Goal: Information Seeking & Learning: Learn about a topic

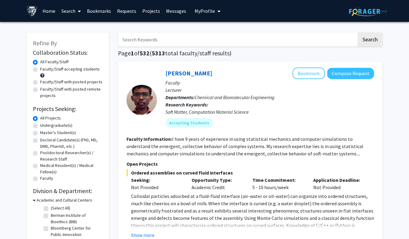
click at [197, 9] on span "My Profile" at bounding box center [205, 11] width 20 height 6
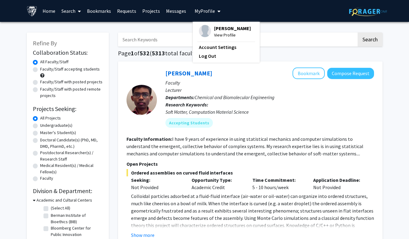
click at [216, 33] on span "View Profile" at bounding box center [232, 35] width 37 height 7
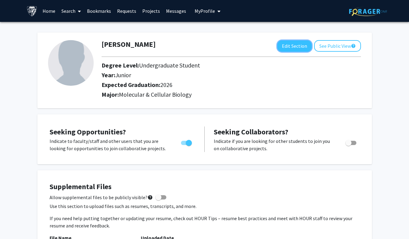
click at [283, 45] on button "Edit Section" at bounding box center [294, 45] width 34 height 11
select select "junior"
select select "2026"
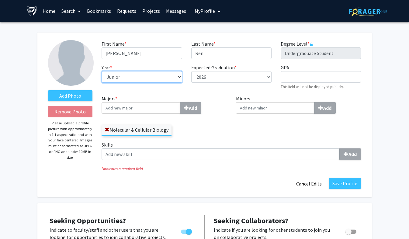
click at [148, 74] on select "--- First-year Sophomore Junior Senior Postbaccalaureate Certificate" at bounding box center [142, 77] width 80 height 12
select select "senior"
click at [102, 71] on select "--- First-year Sophomore Junior Senior Postbaccalaureate Certificate" at bounding box center [142, 77] width 80 height 12
click at [255, 106] on input "Minors Add" at bounding box center [275, 108] width 78 height 12
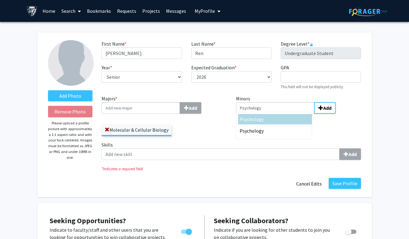
type input "Psychology"
click at [285, 115] on div "Psychology" at bounding box center [275, 119] width 74 height 10
click at [285, 114] on input "Psychology" at bounding box center [275, 108] width 78 height 12
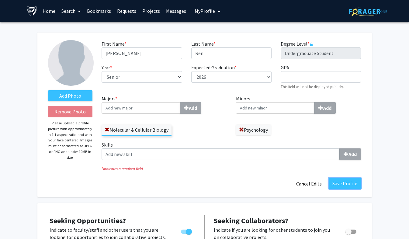
click at [352, 187] on button "Save Profile" at bounding box center [345, 183] width 32 height 11
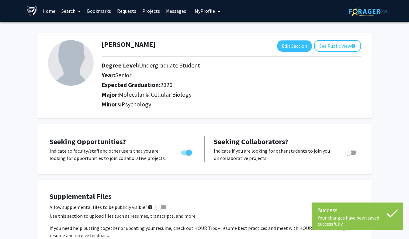
click at [102, 16] on link "Bookmarks" at bounding box center [99, 10] width 30 height 21
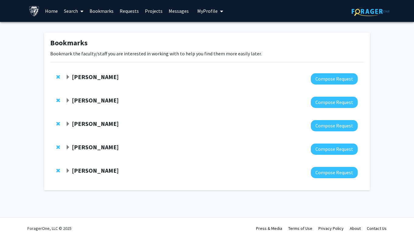
click at [55, 11] on link "Home" at bounding box center [51, 10] width 19 height 21
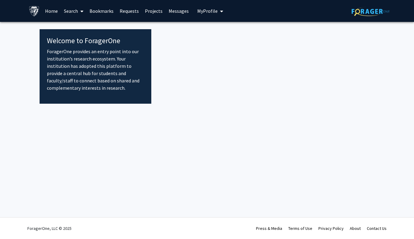
click at [55, 11] on link "Home" at bounding box center [51, 10] width 19 height 21
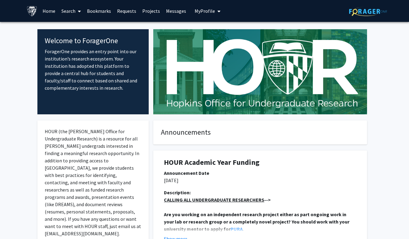
click at [78, 10] on icon at bounding box center [79, 11] width 3 height 5
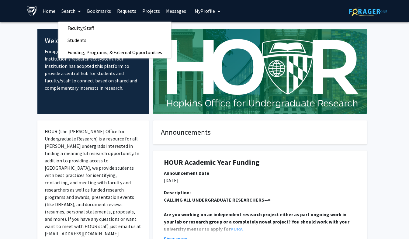
click at [82, 29] on span "Faculty/Staff" at bounding box center [80, 28] width 45 height 12
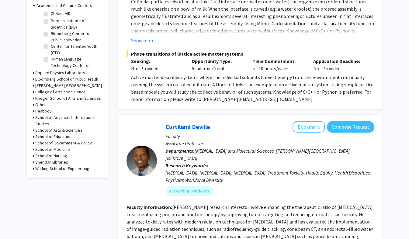
scroll to position [195, 0]
click at [61, 148] on h3 "School of Medicine" at bounding box center [52, 149] width 35 height 6
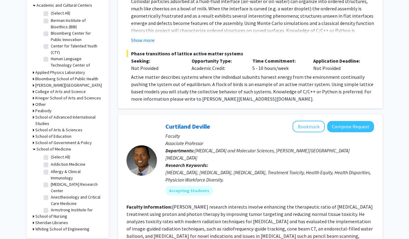
click at [51, 159] on label "(Select All)" at bounding box center [60, 157] width 19 height 6
click at [51, 158] on input "(Select All)" at bounding box center [53, 156] width 4 height 4
checkbox input "true"
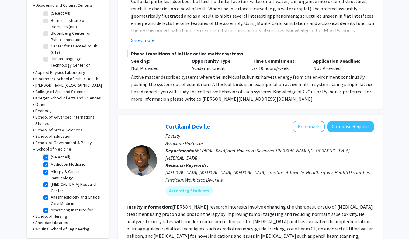
checkbox input "true"
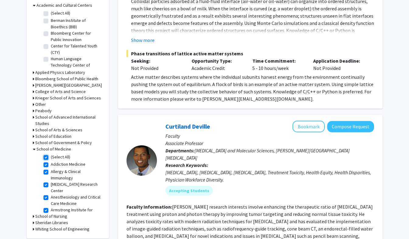
checkbox input "true"
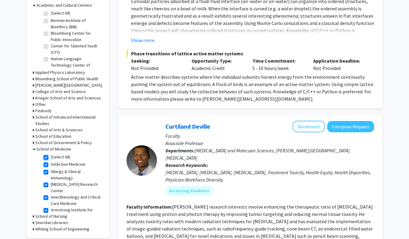
checkbox input "true"
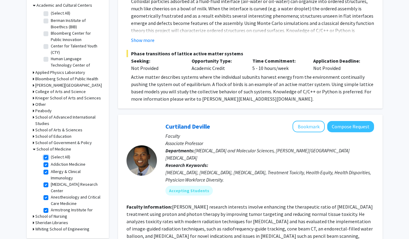
checkbox input "true"
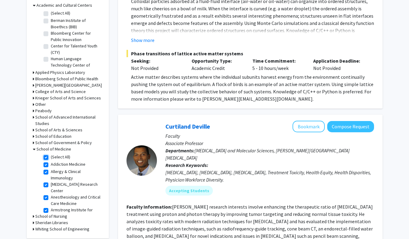
checkbox input "true"
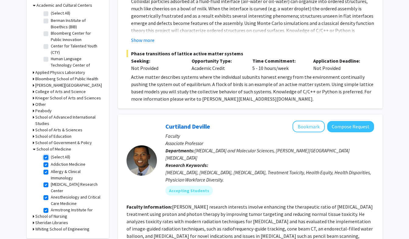
checkbox input "true"
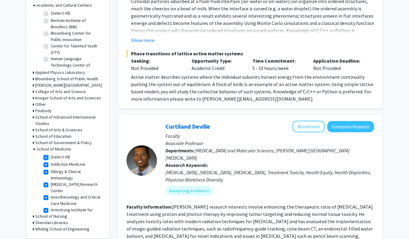
checkbox input "true"
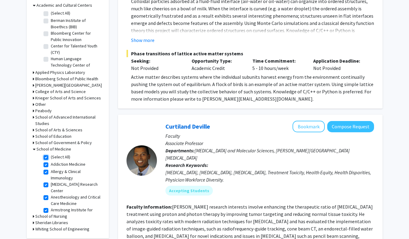
checkbox input "true"
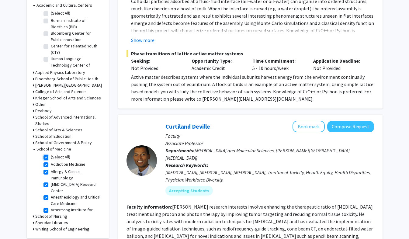
checkbox input "true"
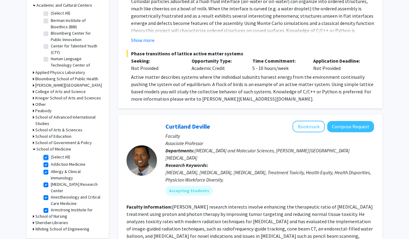
checkbox input "true"
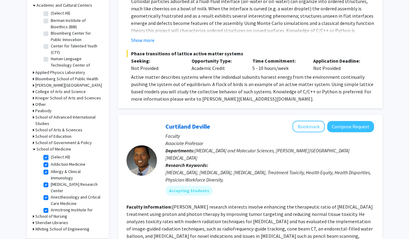
checkbox input "true"
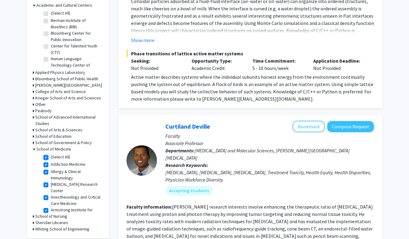
checkbox input "true"
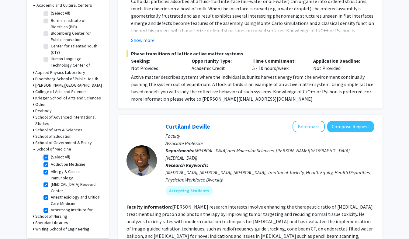
checkbox input "true"
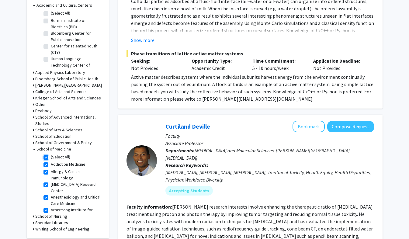
checkbox input "true"
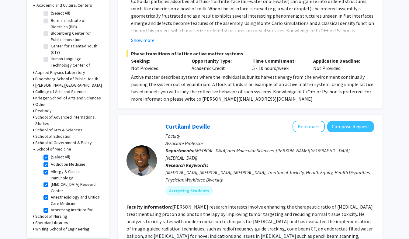
checkbox input "true"
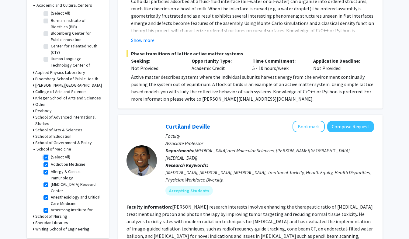
checkbox input "true"
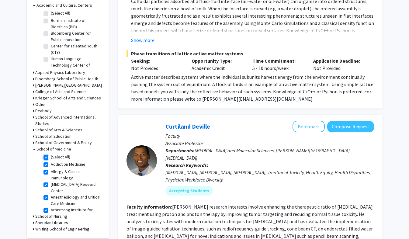
checkbox input "true"
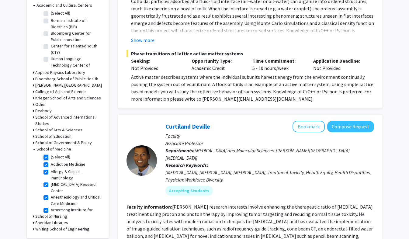
checkbox input "true"
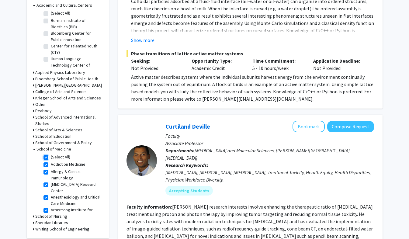
checkbox input "true"
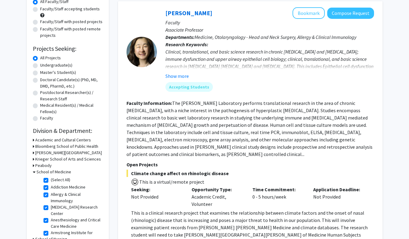
scroll to position [68, 0]
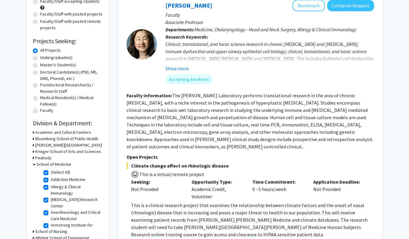
click at [68, 137] on h3 "Bloomberg School of Public Health" at bounding box center [66, 139] width 63 height 6
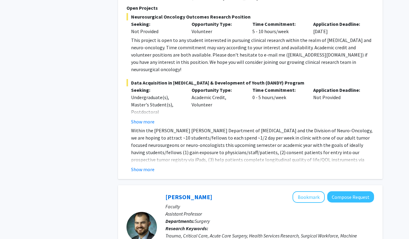
scroll to position [374, 0]
